Goal: Communication & Community: Answer question/provide support

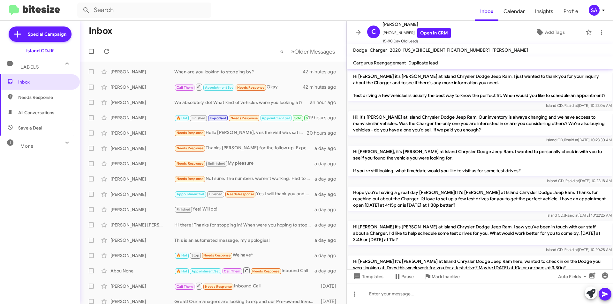
scroll to position [429, 0]
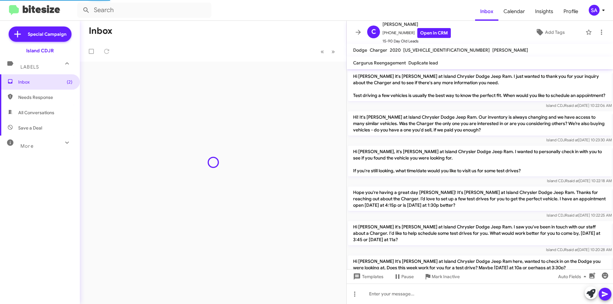
scroll to position [454, 0]
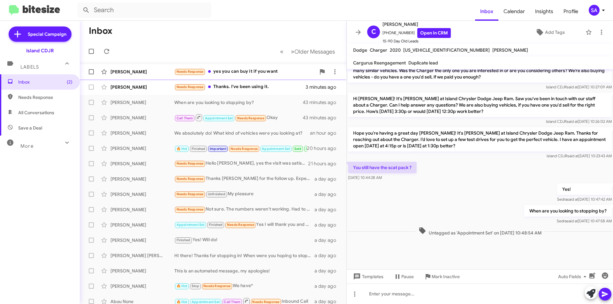
click at [224, 69] on div "Needs Response yes you can buy it if you want" at bounding box center [245, 71] width 142 height 7
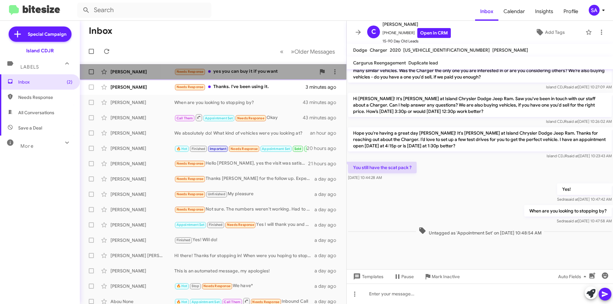
click at [224, 69] on div "Needs Response yes you can buy it if you want" at bounding box center [245, 71] width 142 height 7
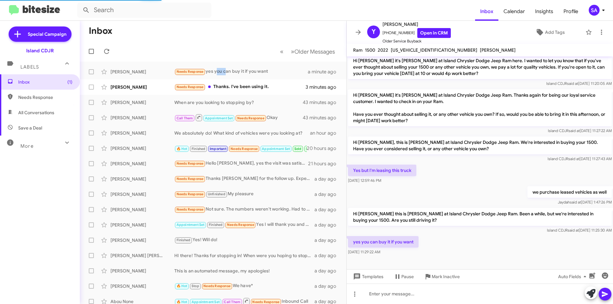
scroll to position [63, 0]
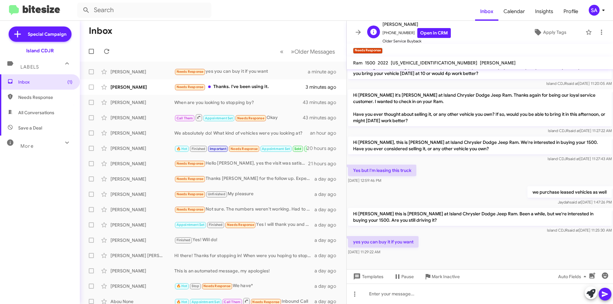
click at [396, 32] on span "+13476597787 Open in CRM" at bounding box center [417, 33] width 68 height 10
copy span "13476597787"
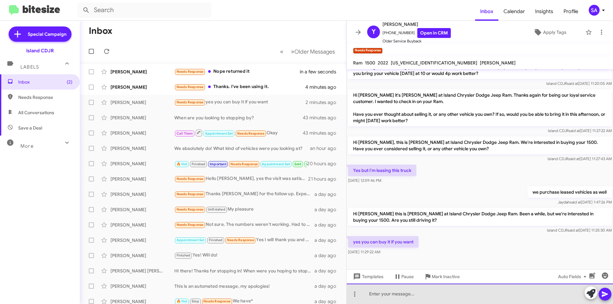
click at [445, 298] on div at bounding box center [480, 294] width 266 height 20
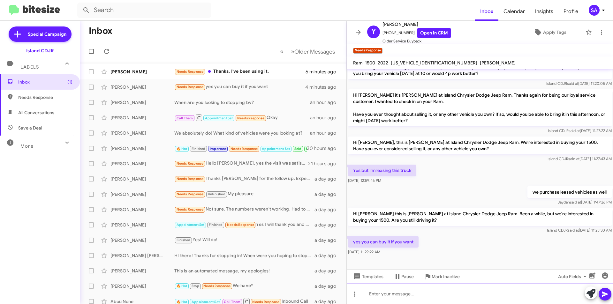
click at [434, 292] on div at bounding box center [480, 294] width 266 height 20
click at [605, 291] on icon at bounding box center [605, 295] width 8 height 8
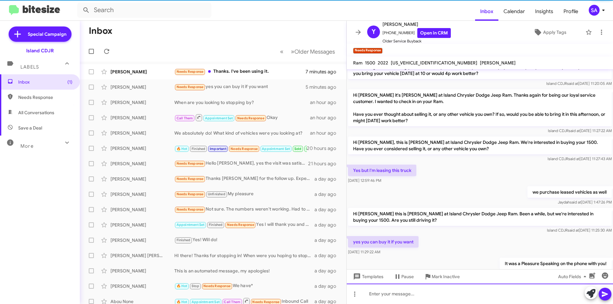
scroll to position [0, 0]
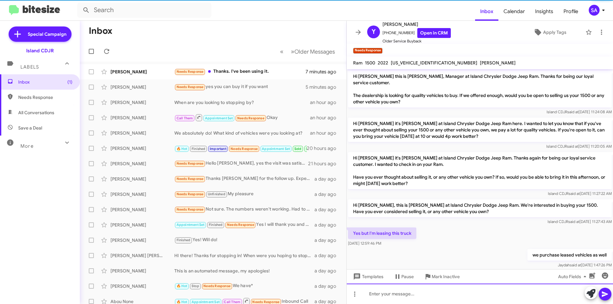
click at [481, 298] on div at bounding box center [480, 294] width 266 height 20
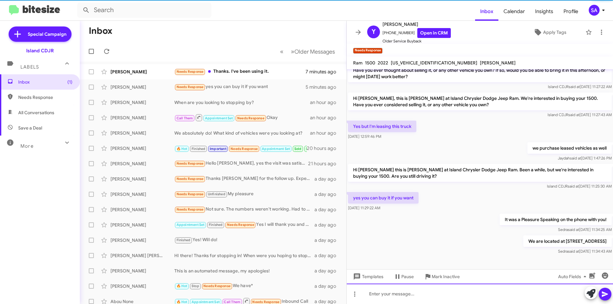
scroll to position [110, 0]
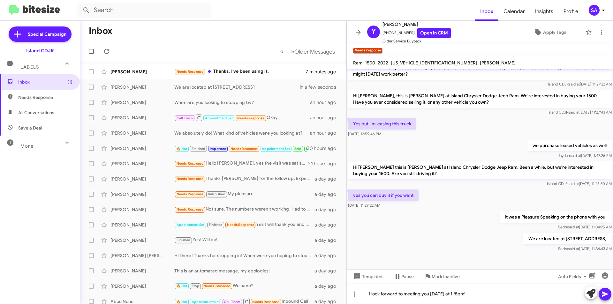
click at [608, 295] on icon at bounding box center [605, 295] width 8 height 8
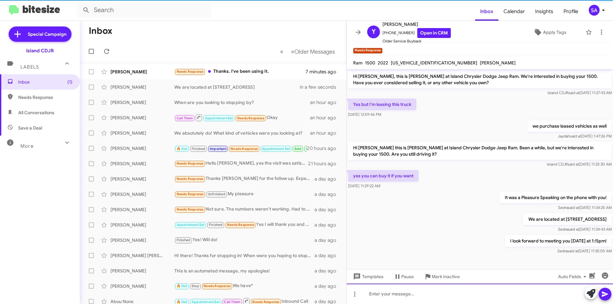
scroll to position [133, 0]
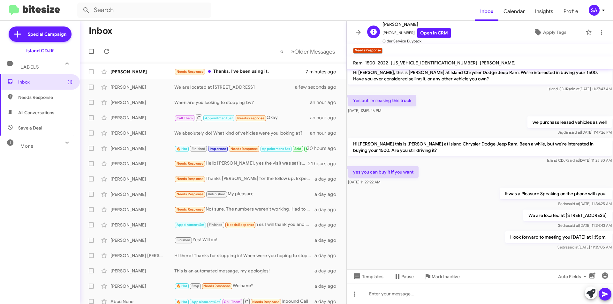
click at [394, 33] on span "+13476597787 Open in CRM" at bounding box center [417, 33] width 68 height 10
copy span "13476597787"
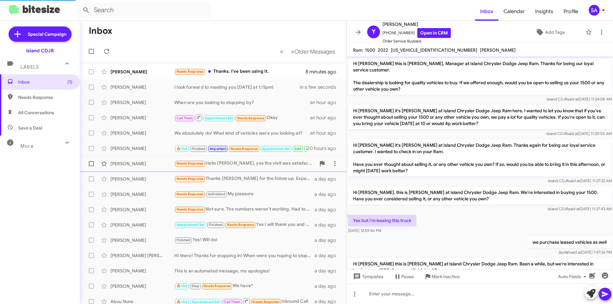
scroll to position [120, 0]
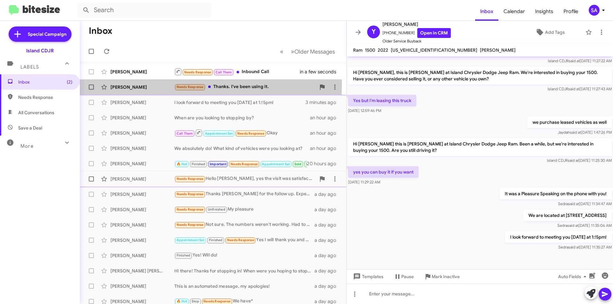
click at [140, 83] on div "Michael Falsone Needs Response Thanks. I've been using it. 10 minutes ago" at bounding box center [213, 87] width 256 height 13
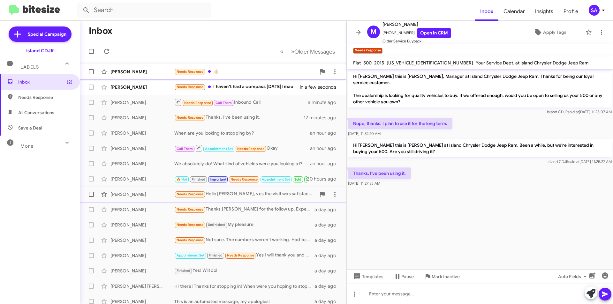
click at [229, 71] on div "Needs Response 👍🏻" at bounding box center [245, 71] width 142 height 7
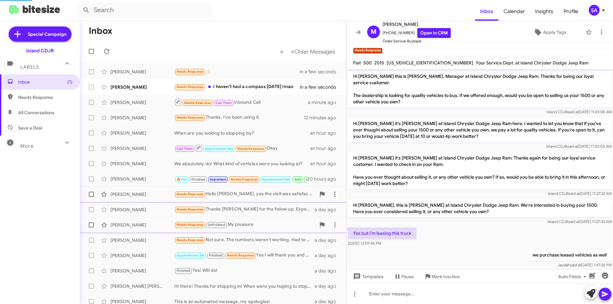
scroll to position [156, 0]
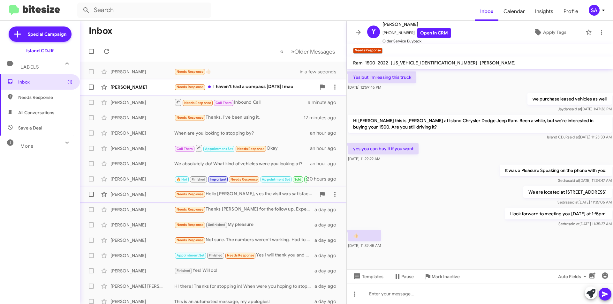
click at [249, 89] on div "Needs Response I haven't had a compass in 3 years lmao" at bounding box center [245, 86] width 142 height 7
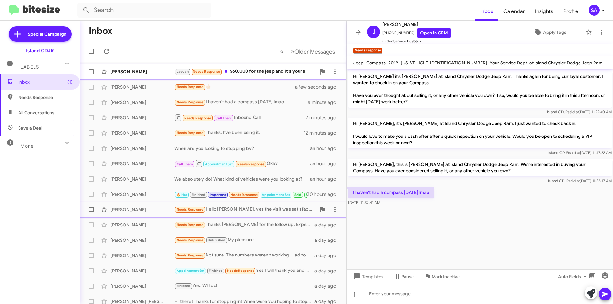
click at [158, 72] on div "[PERSON_NAME]" at bounding box center [143, 72] width 64 height 6
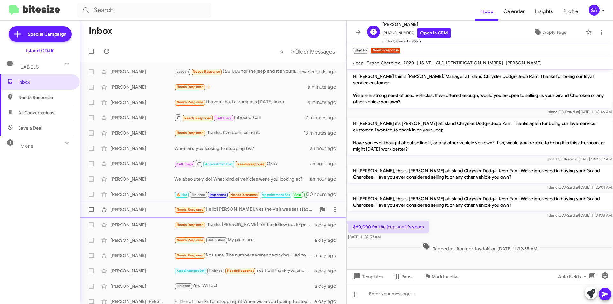
click at [394, 32] on span "+16462944944 Open in CRM" at bounding box center [417, 33] width 68 height 10
copy span "16462944944"
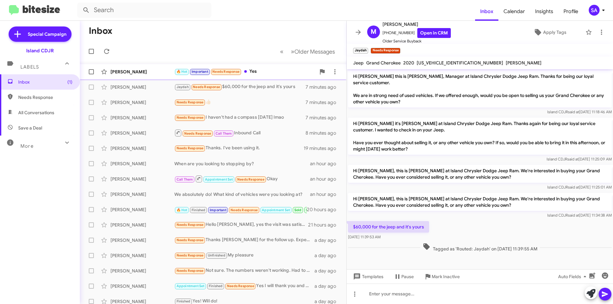
click at [149, 72] on div "Carol Rivers" at bounding box center [143, 72] width 64 height 6
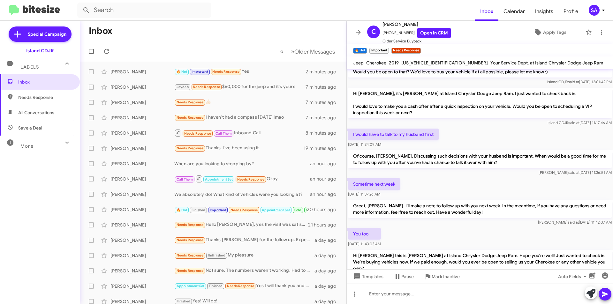
scroll to position [211, 0]
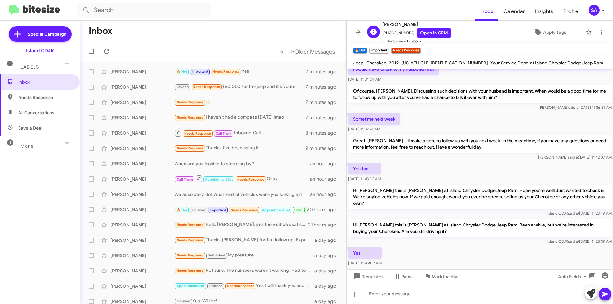
click at [401, 33] on span "+19177480714 Open in CRM" at bounding box center [417, 33] width 68 height 10
click at [401, 32] on span "+19177480714 Open in CRM" at bounding box center [417, 33] width 68 height 10
copy span "19177480714"
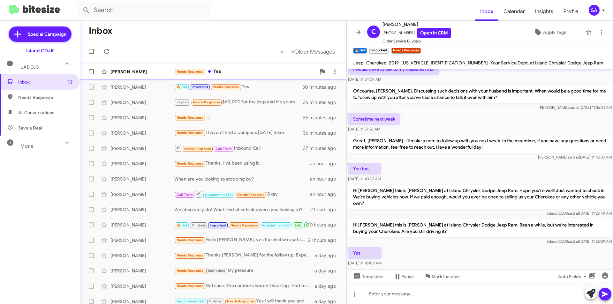
click at [123, 72] on div "Shawn Middleton" at bounding box center [143, 72] width 64 height 6
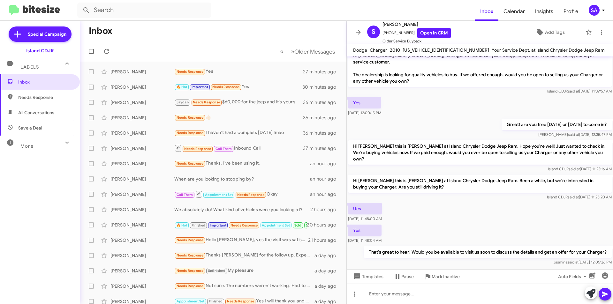
scroll to position [12, 0]
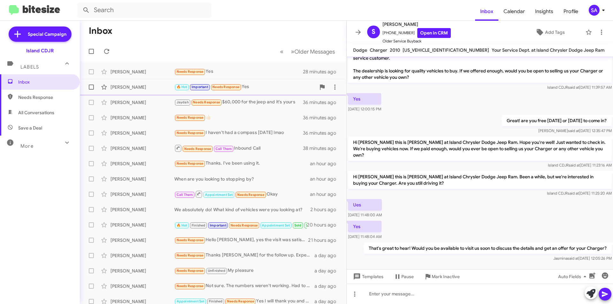
click at [146, 90] on div "Carol Rivers 🔥 Hot Important Needs Response Yes 31 minutes ago" at bounding box center [213, 87] width 256 height 13
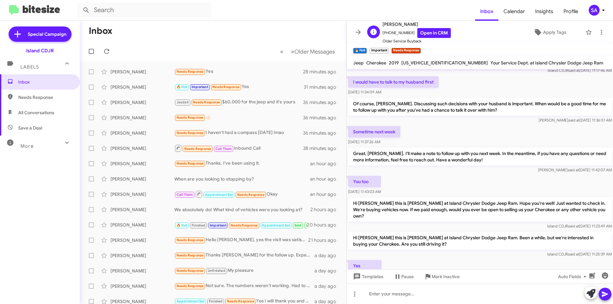
click at [390, 32] on span "+19177480714 Open in CRM" at bounding box center [417, 33] width 68 height 10
copy span "19177480714"
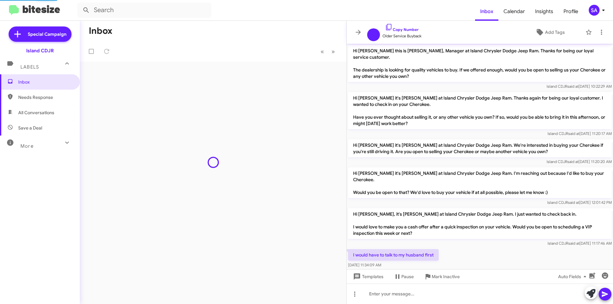
scroll to position [186, 0]
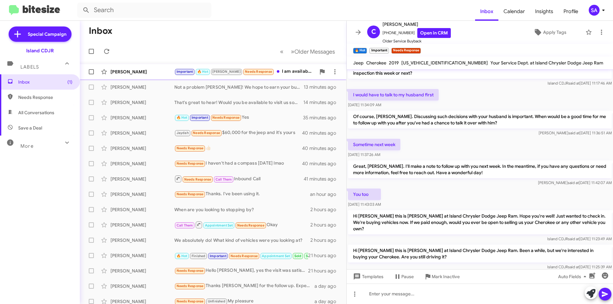
click at [117, 67] on div "[PERSON_NAME] Important 🔥 Hot [PERSON_NAME] Needs Response I am available to di…" at bounding box center [213, 71] width 256 height 13
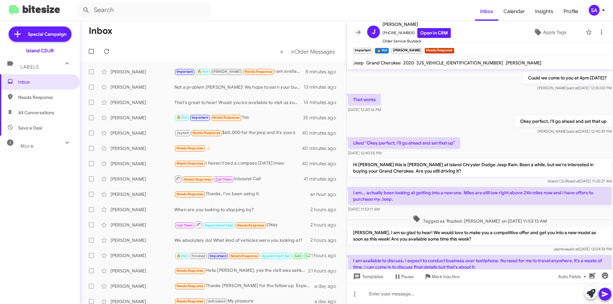
scroll to position [237, 0]
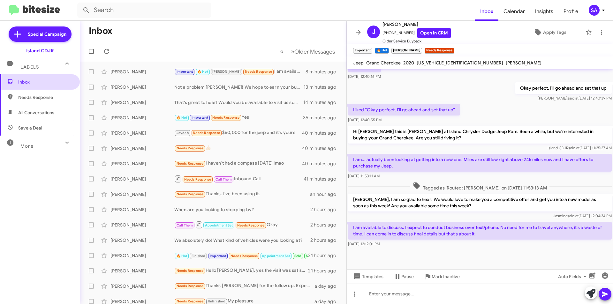
click at [26, 83] on span "Inbox" at bounding box center [45, 82] width 54 height 6
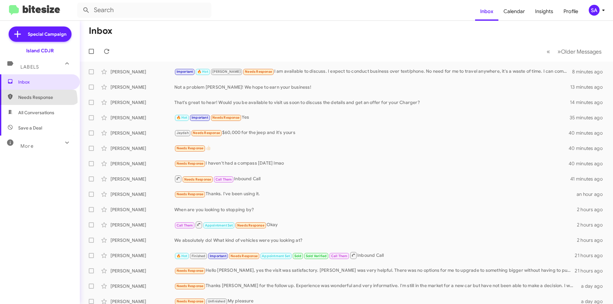
click at [38, 101] on span "Needs Response" at bounding box center [40, 97] width 80 height 15
type input "in:needs-response"
click at [38, 101] on span "Needs Response" at bounding box center [40, 97] width 80 height 15
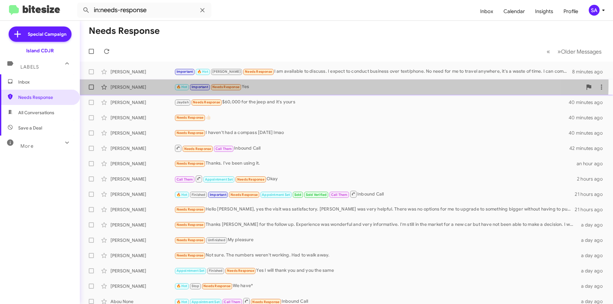
click at [301, 83] on div "Carol Rivers 🔥 Hot Important Needs Response Yes 35 minutes ago" at bounding box center [346, 87] width 523 height 13
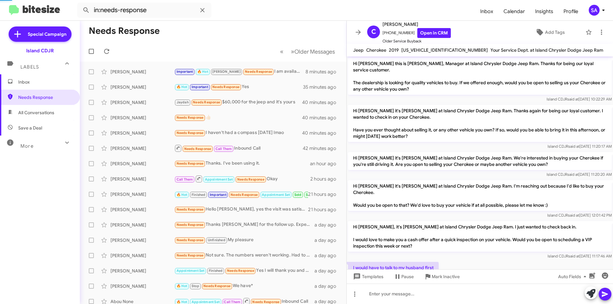
scroll to position [199, 0]
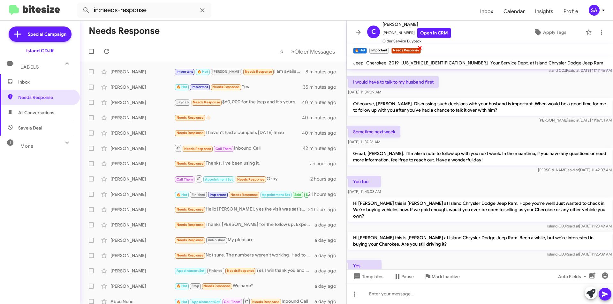
click at [420, 46] on span "×" at bounding box center [419, 48] width 5 height 8
click at [387, 48] on span "×" at bounding box center [388, 48] width 5 height 8
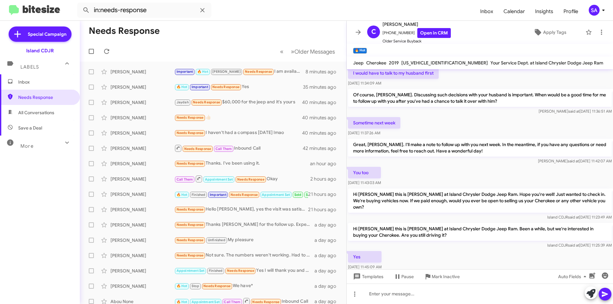
scroll to position [211, 0]
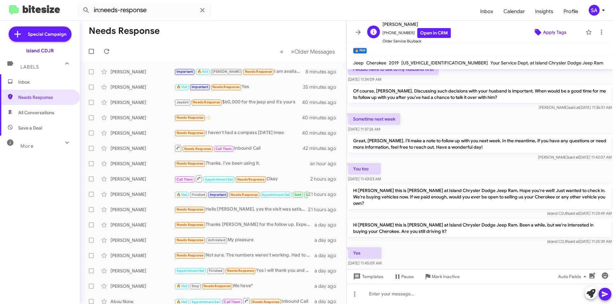
click at [535, 31] on icon at bounding box center [538, 32] width 6 height 6
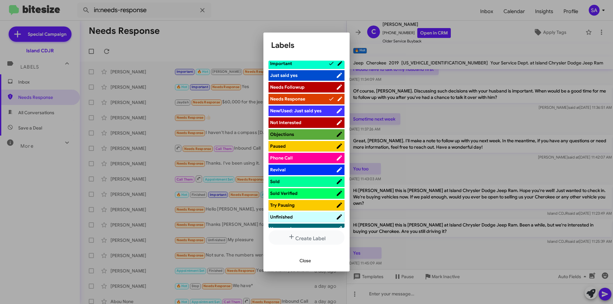
scroll to position [223, 0]
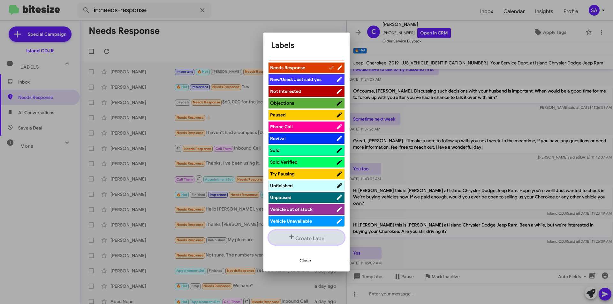
click at [311, 241] on button "Create Label" at bounding box center [307, 238] width 76 height 14
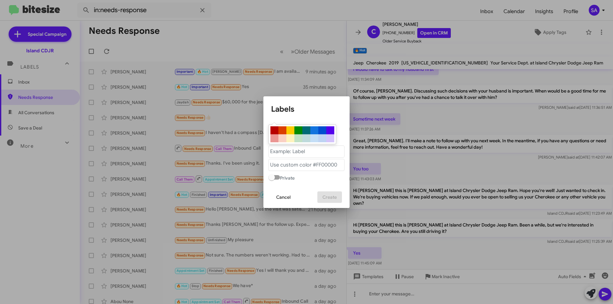
click at [302, 131] on div at bounding box center [303, 135] width 68 height 20
click at [304, 131] on div at bounding box center [306, 130] width 8 height 8
type "#006b76"
click at [301, 153] on "text" at bounding box center [307, 152] width 76 height 12
type "A"
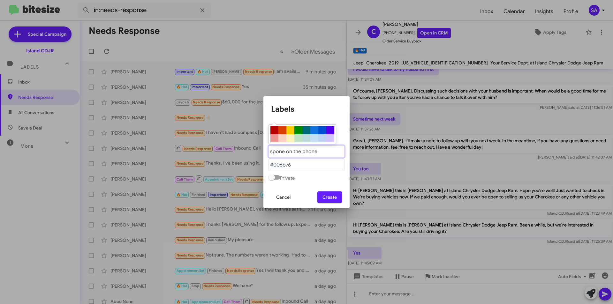
drag, startPoint x: 281, startPoint y: 153, endPoint x: 276, endPoint y: 153, distance: 5.4
click at [276, 153] on "text" at bounding box center [307, 152] width 76 height 12
click at [321, 149] on "text" at bounding box center [307, 152] width 76 height 12
type "Spoke on the phone"
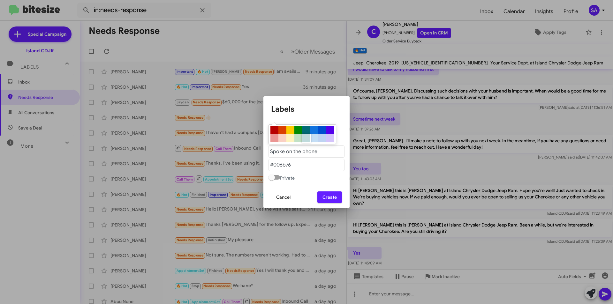
click at [306, 138] on div at bounding box center [306, 138] width 8 height 8
click at [294, 130] on div at bounding box center [291, 130] width 8 height 8
type "#fccb00"
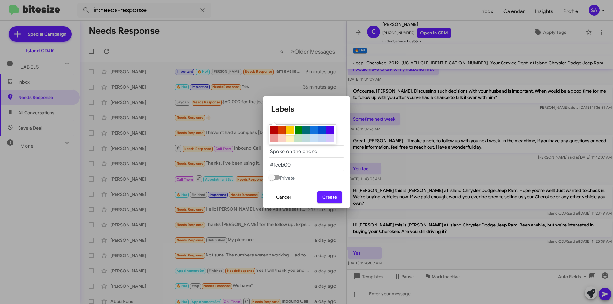
click at [326, 197] on span "Create" at bounding box center [330, 197] width 14 height 11
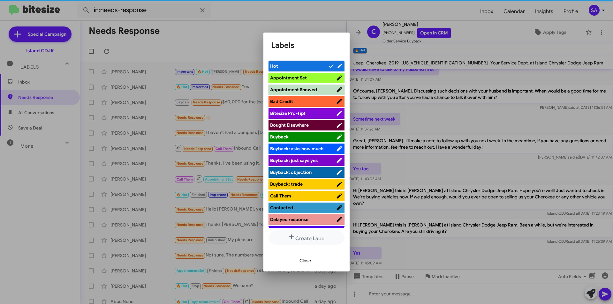
click at [303, 262] on span "Close" at bounding box center [305, 260] width 11 height 11
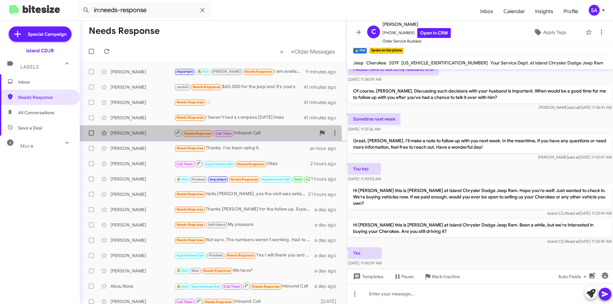
click at [131, 139] on div "John Rispoli Needs Response Call Them Inbound Call 43 minutes ago" at bounding box center [213, 133] width 256 height 13
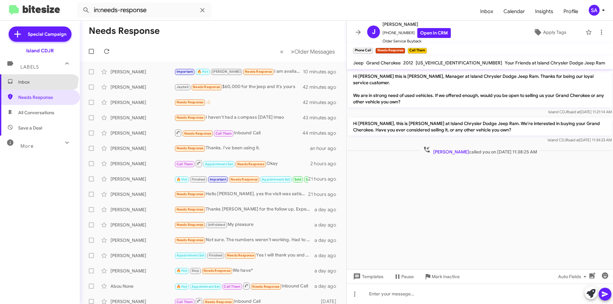
click at [38, 78] on span "Inbox" at bounding box center [40, 81] width 80 height 15
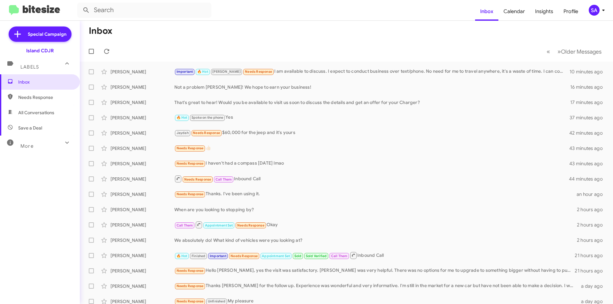
click at [50, 111] on span "All Conversations" at bounding box center [36, 113] width 36 height 6
type input "in:all-conversations"
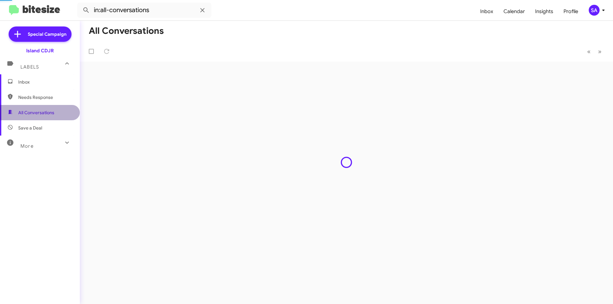
click at [50, 111] on span "All Conversations" at bounding box center [36, 113] width 36 height 6
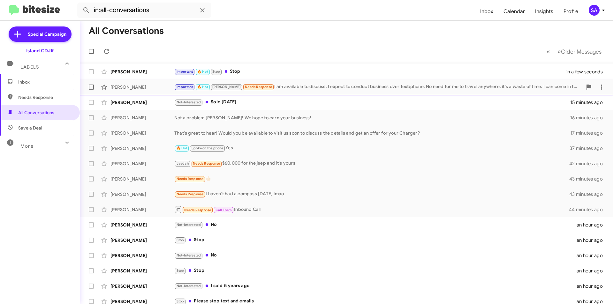
click at [135, 83] on div "[PERSON_NAME] Important 🔥 Hot [PERSON_NAME] Needs Response I am available to di…" at bounding box center [346, 87] width 523 height 13
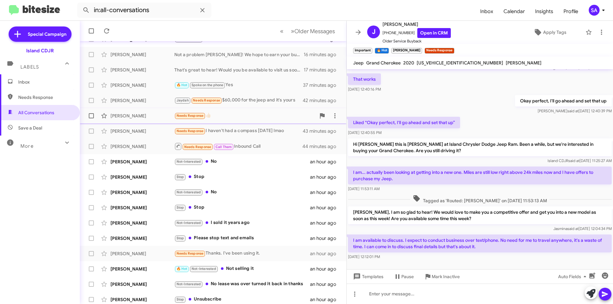
scroll to position [66, 0]
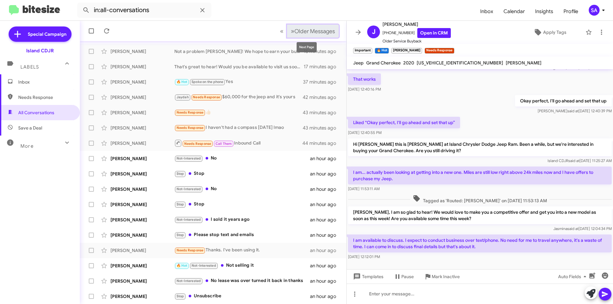
click at [291, 28] on span "»" at bounding box center [293, 31] width 4 height 8
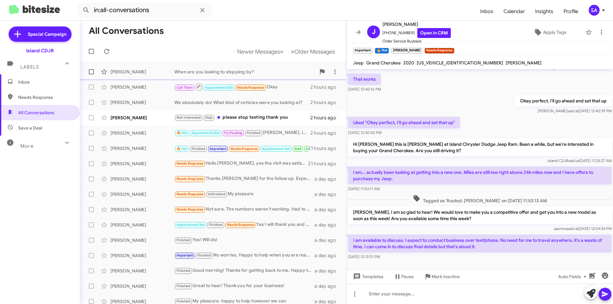
click at [256, 68] on div "[PERSON_NAME] When are you looking to stopping by? 2 hours ago" at bounding box center [213, 71] width 256 height 13
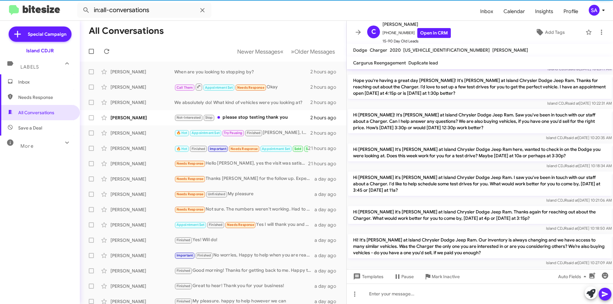
scroll to position [1005, 0]
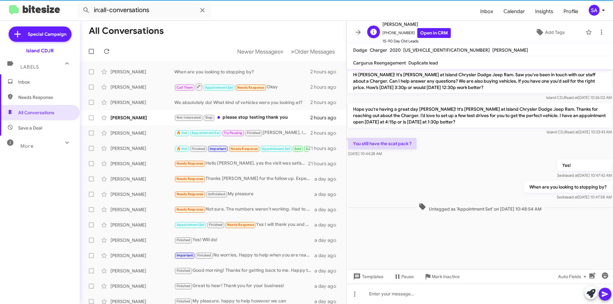
click at [393, 31] on span "[PHONE_NUMBER] Open in CRM" at bounding box center [417, 33] width 68 height 10
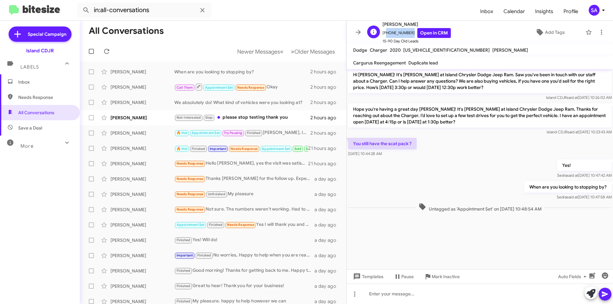
click at [393, 31] on span "[PHONE_NUMBER] Open in CRM" at bounding box center [417, 33] width 68 height 10
copy span "13479794454"
click at [387, 177] on div "Yes! [PERSON_NAME] said at [DATE] 10:47:42 AM" at bounding box center [480, 169] width 266 height 22
click at [394, 31] on span "[PHONE_NUMBER] Open in CRM" at bounding box center [417, 33] width 68 height 10
click at [394, 32] on span "[PHONE_NUMBER] Open in CRM" at bounding box center [417, 33] width 68 height 10
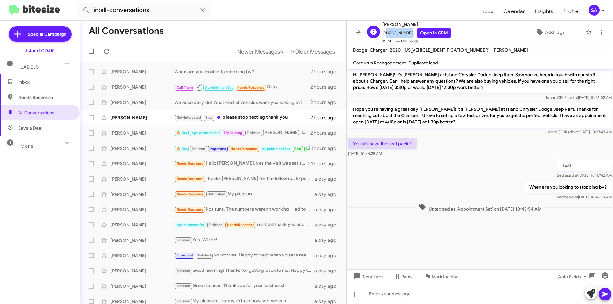
click at [395, 32] on span "[PHONE_NUMBER] Open in CRM" at bounding box center [417, 33] width 68 height 10
click at [397, 32] on span "[PHONE_NUMBER] Open in CRM" at bounding box center [417, 33] width 68 height 10
click at [397, 33] on span "[PHONE_NUMBER] Open in CRM" at bounding box center [417, 33] width 68 height 10
click at [476, 50] on mat-toolbar "Dodge Charger 2020 [US_VEHICLE_IDENTIFICATION_NUMBER] [PERSON_NAME]" at bounding box center [480, 50] width 266 height 13
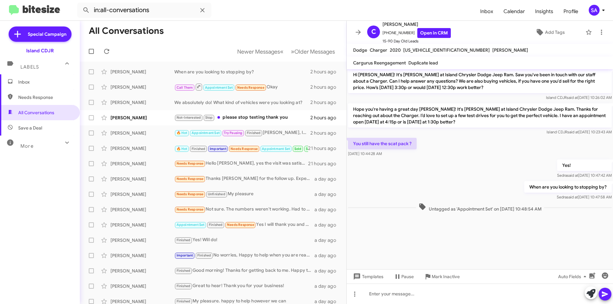
click at [493, 49] on span "[PERSON_NAME]" at bounding box center [511, 50] width 36 height 6
click at [399, 31] on span "[PHONE_NUMBER] Open in CRM" at bounding box center [417, 33] width 68 height 10
copy span "13479794454"
